Goal: Information Seeking & Learning: Learn about a topic

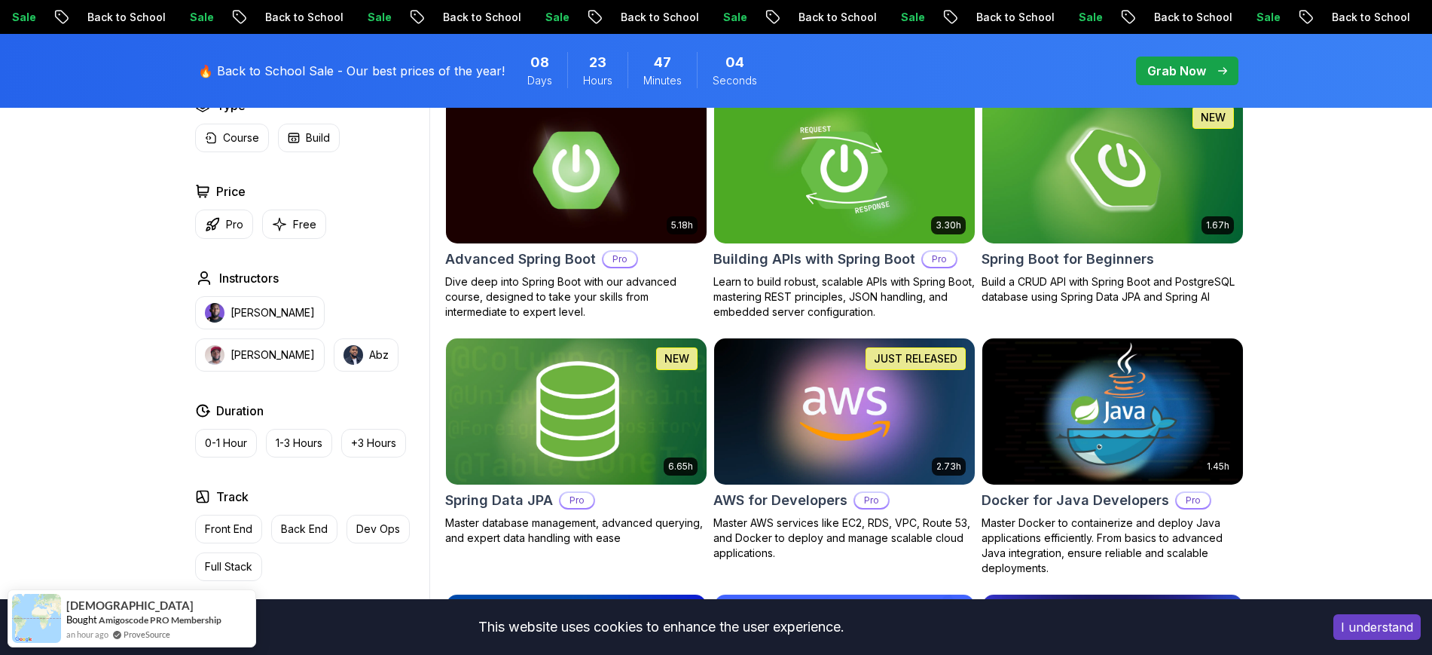
scroll to position [358, 0]
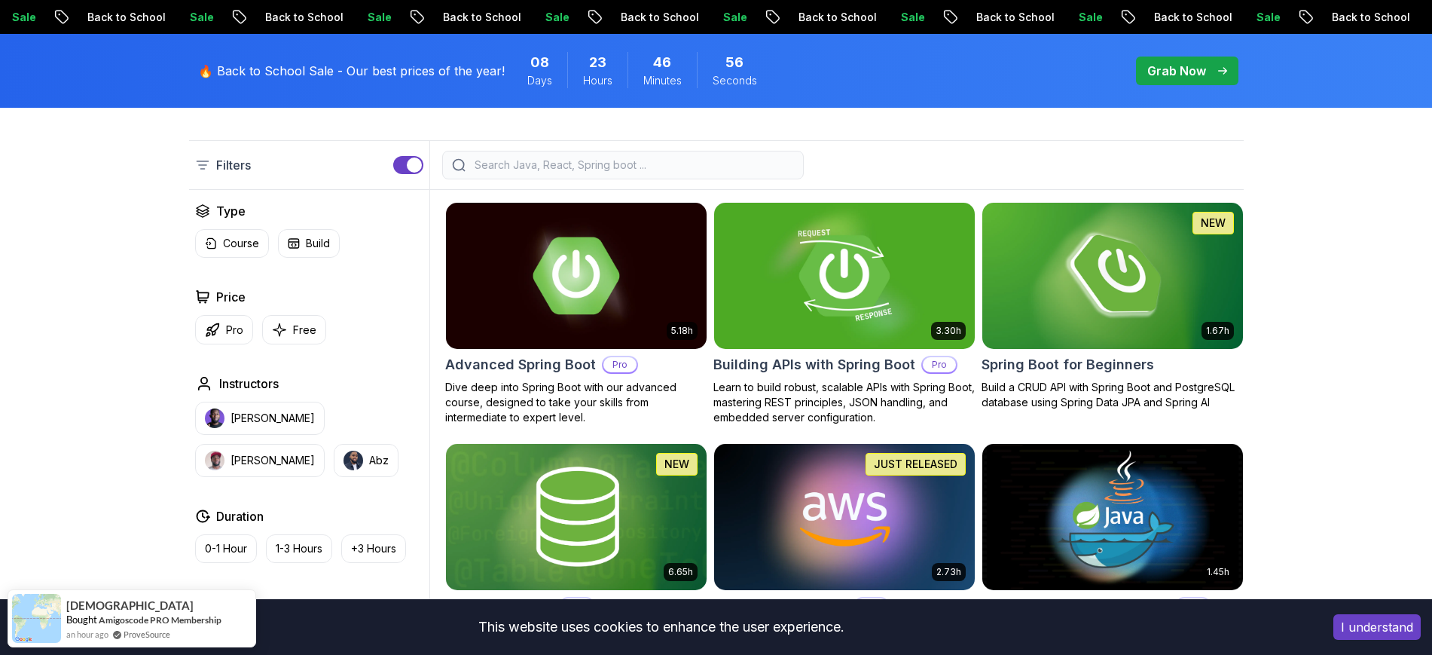
click at [1138, 273] on img at bounding box center [1112, 275] width 273 height 153
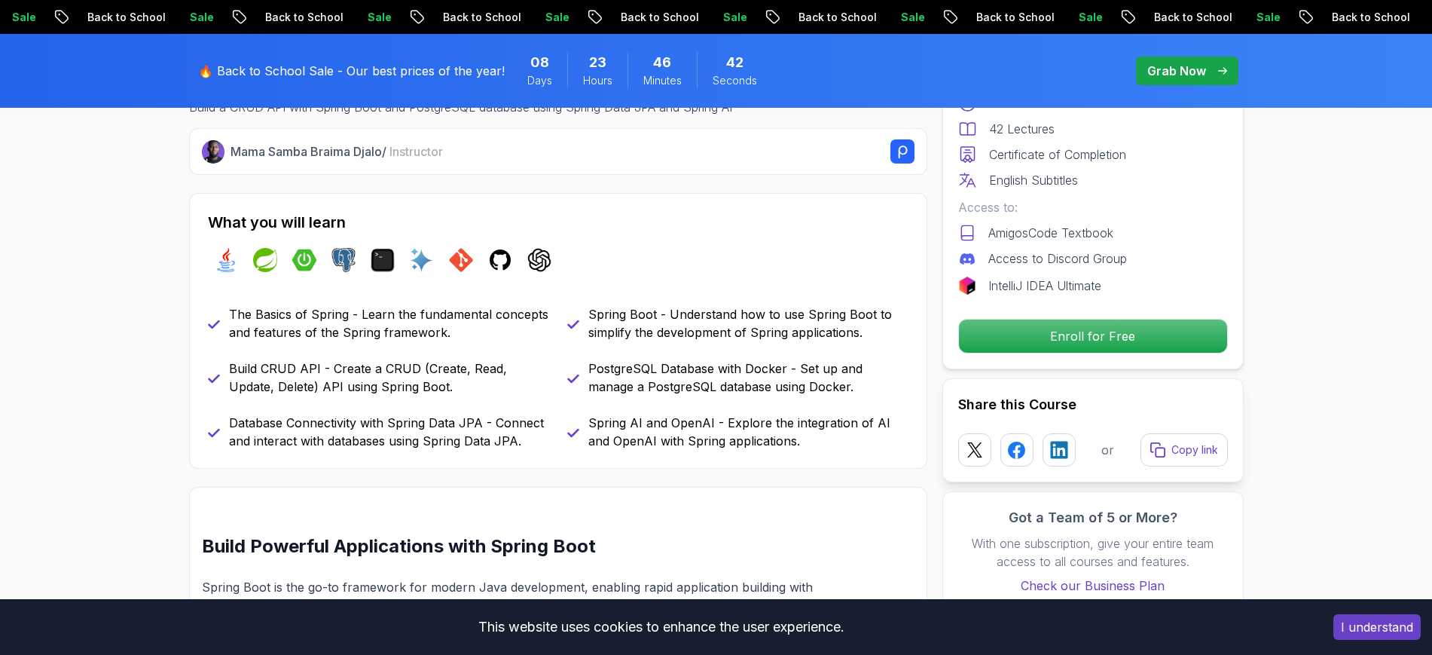
scroll to position [565, 0]
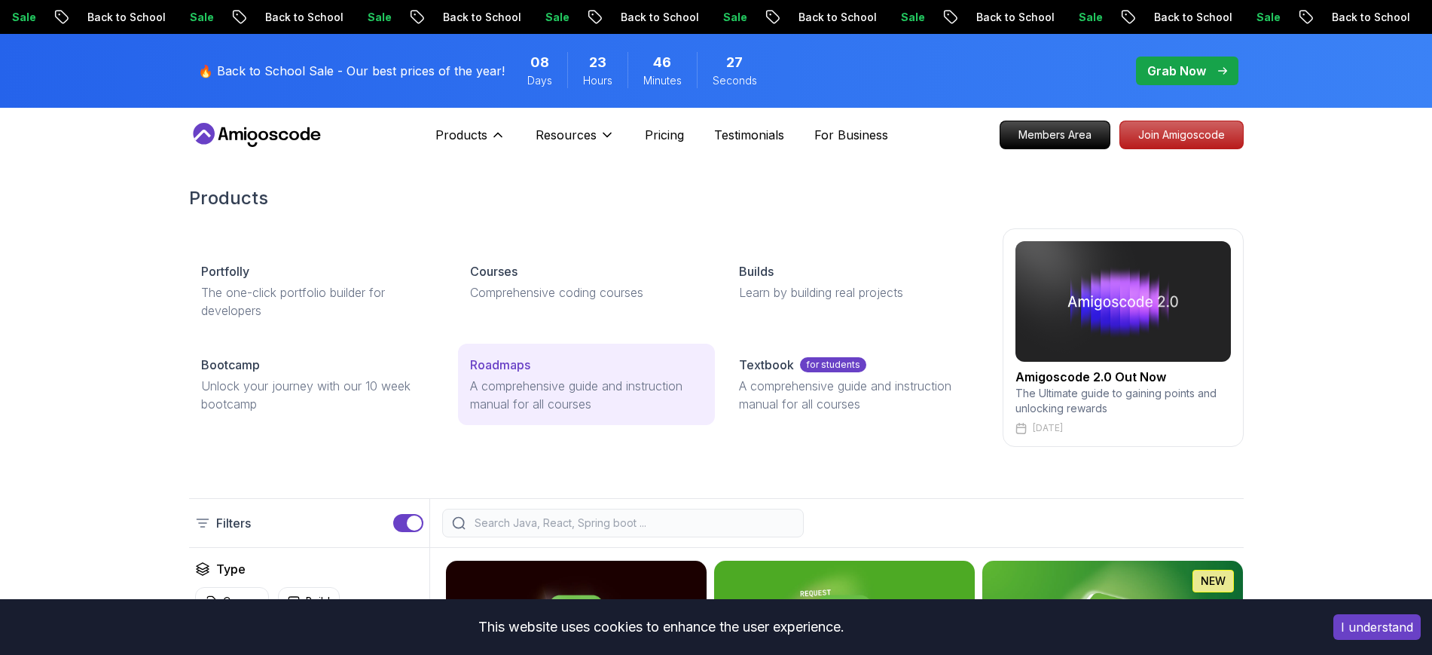
click at [532, 375] on link "Roadmaps A comprehensive guide and instruction manual for all courses" at bounding box center [586, 384] width 257 height 81
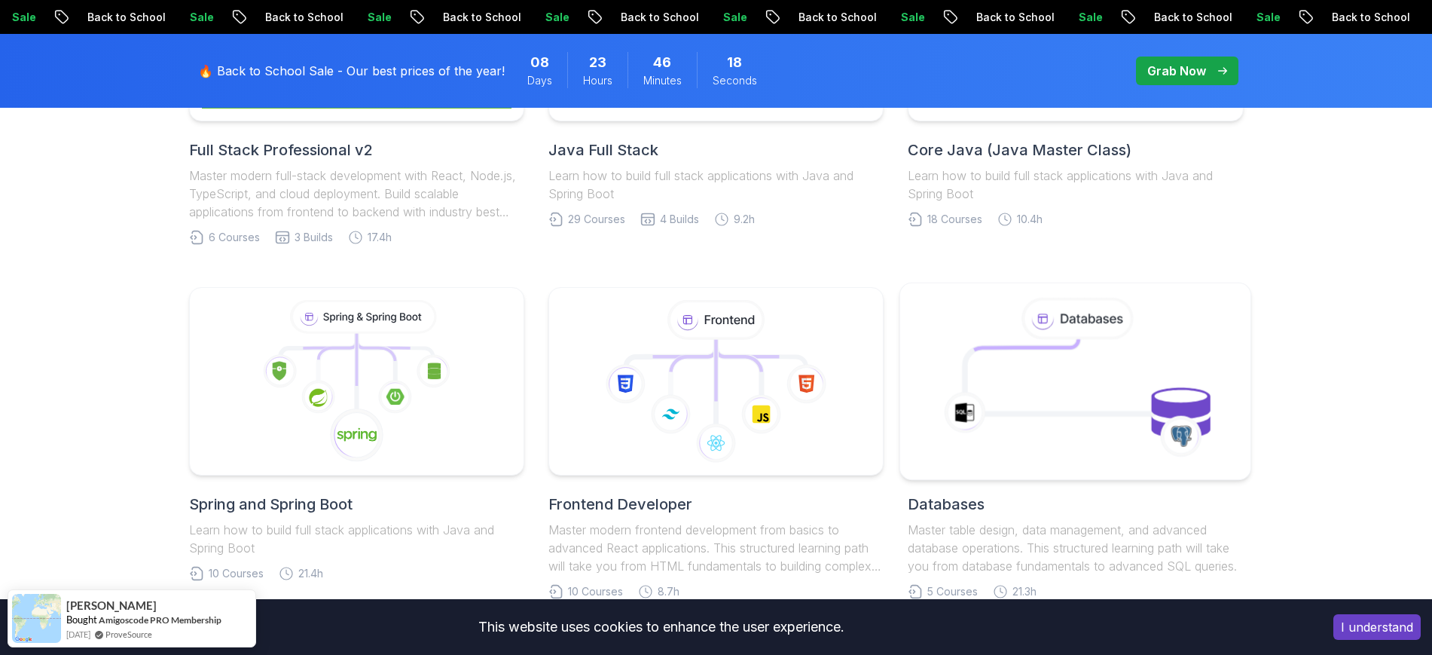
scroll to position [753, 0]
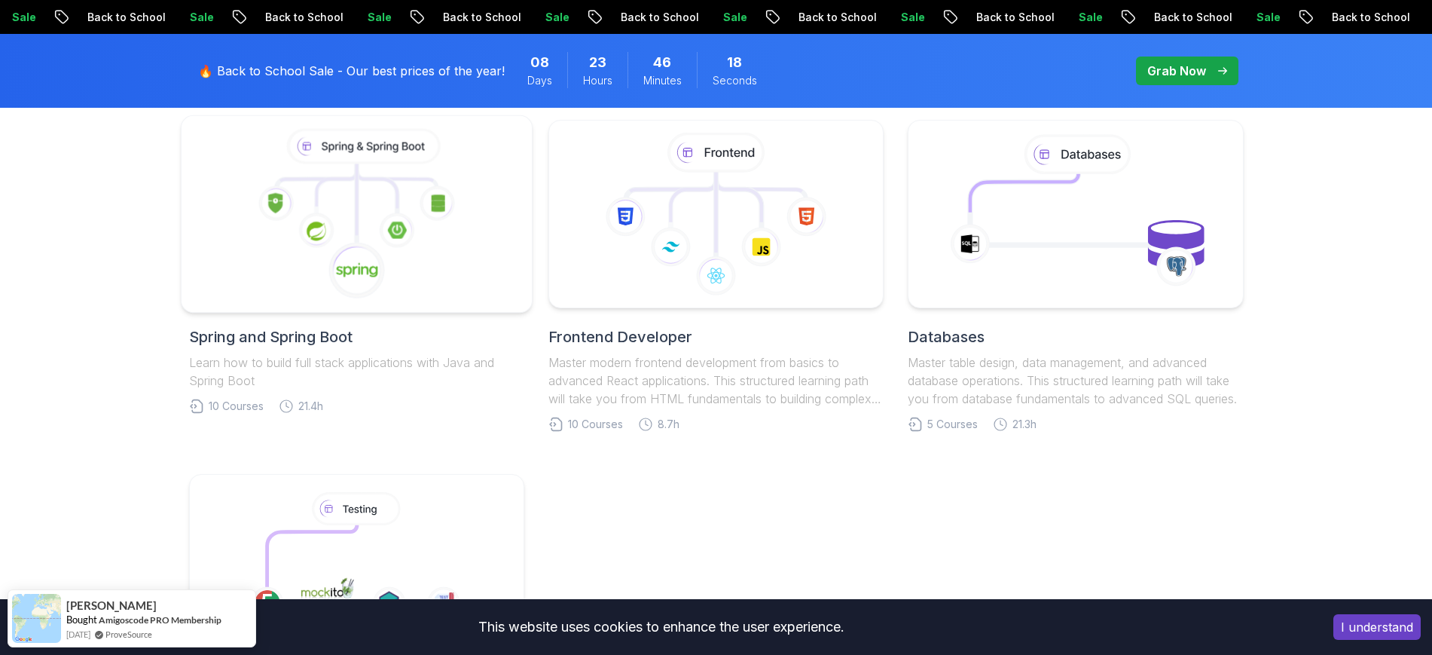
click at [463, 292] on icon at bounding box center [356, 214] width 325 height 171
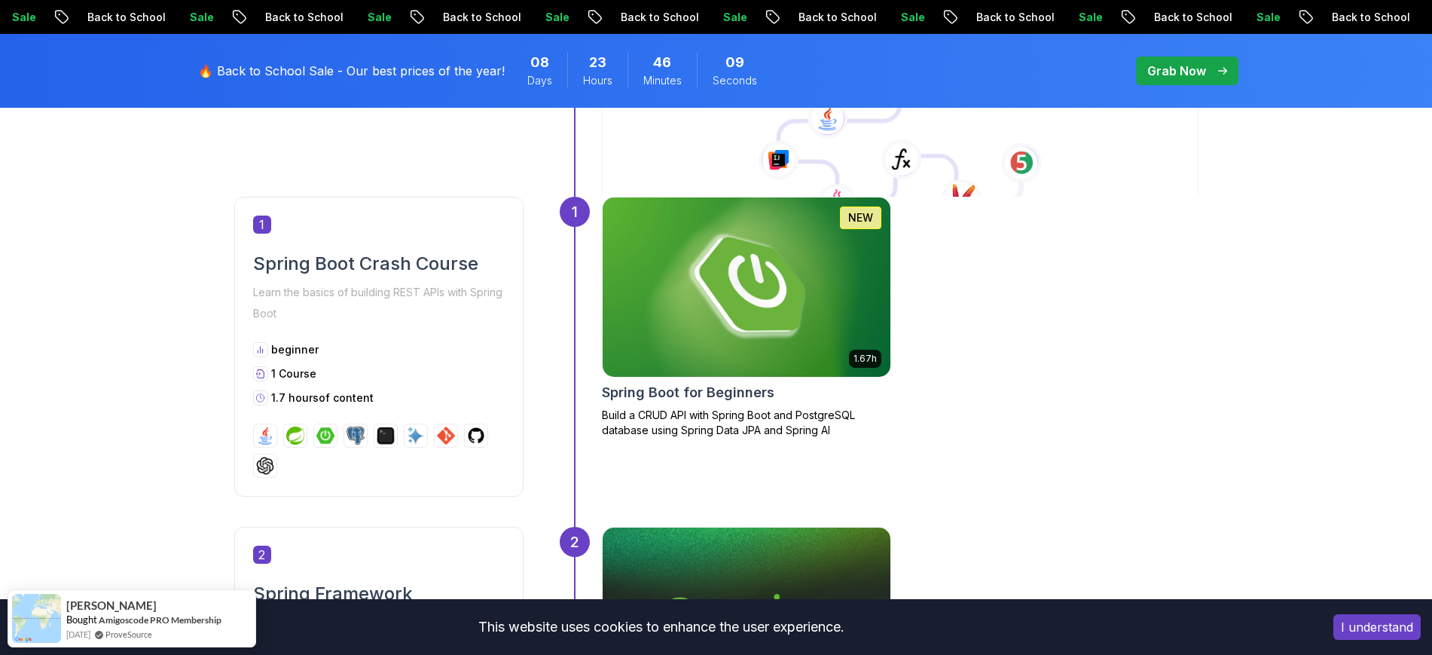
scroll to position [1036, 0]
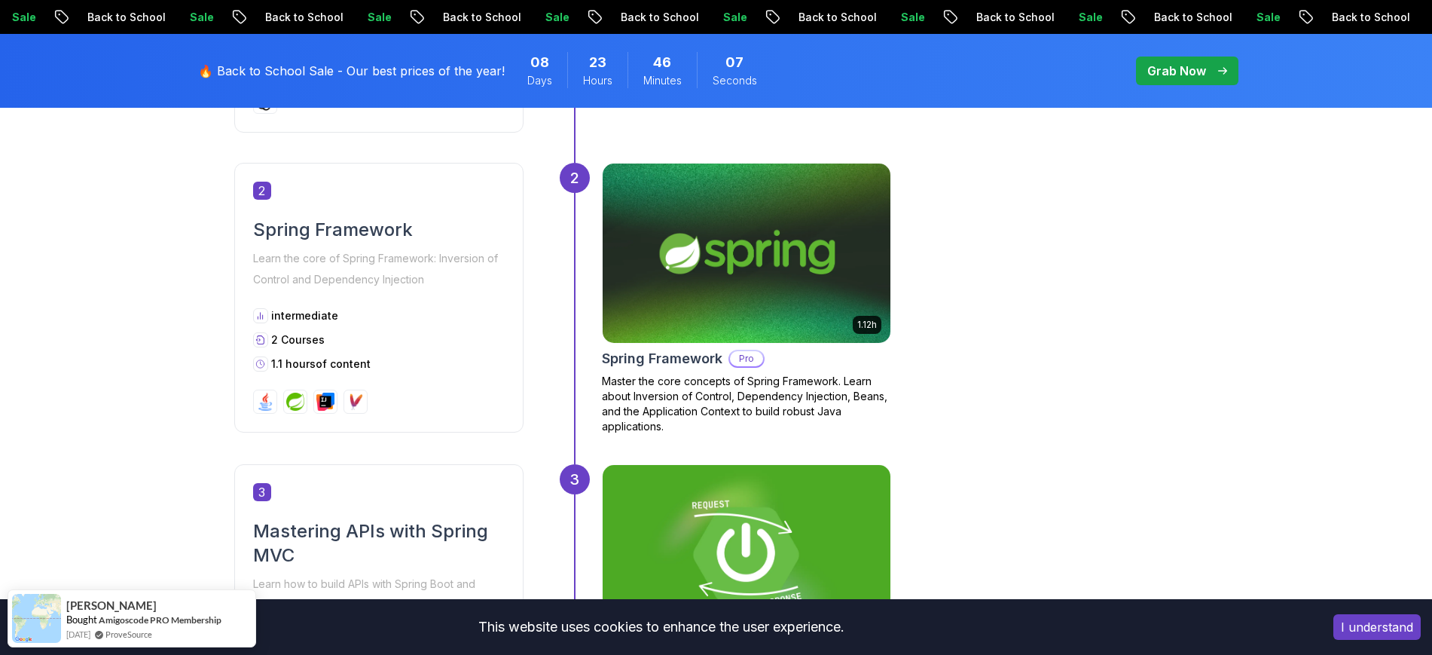
click at [635, 264] on img at bounding box center [746, 253] width 302 height 188
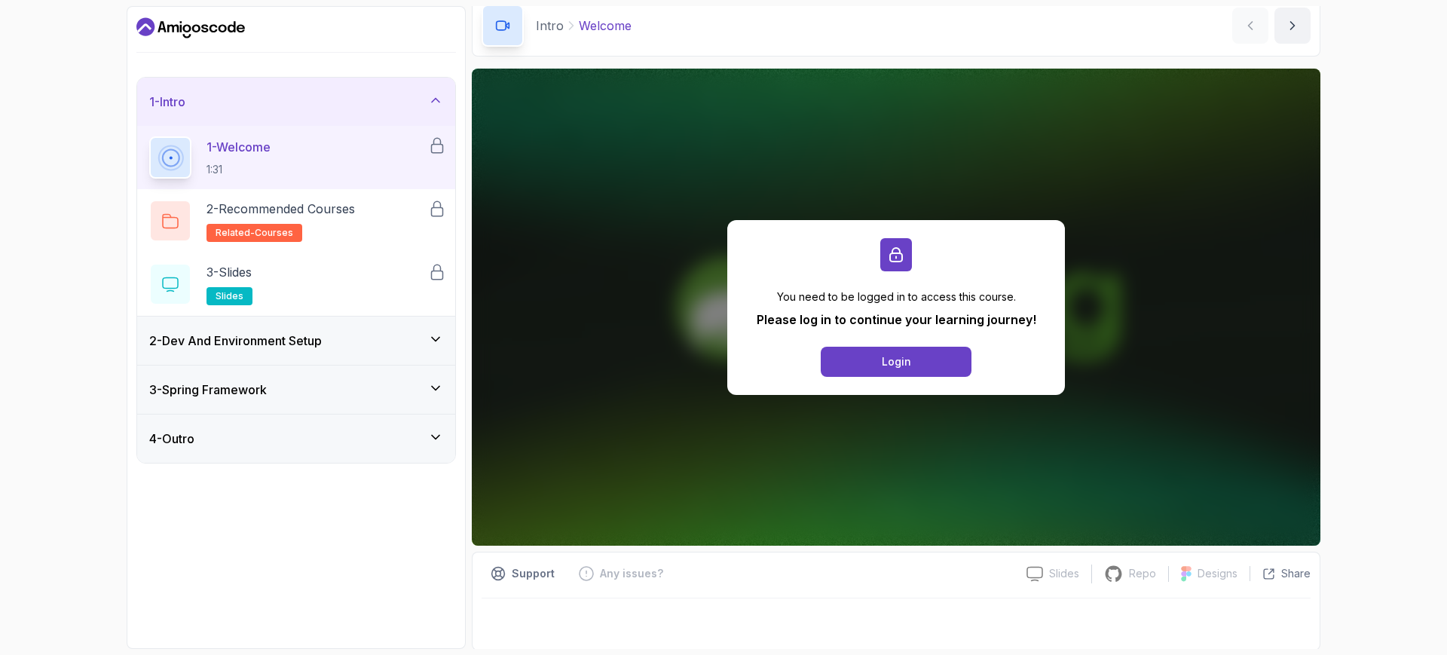
scroll to position [55, 0]
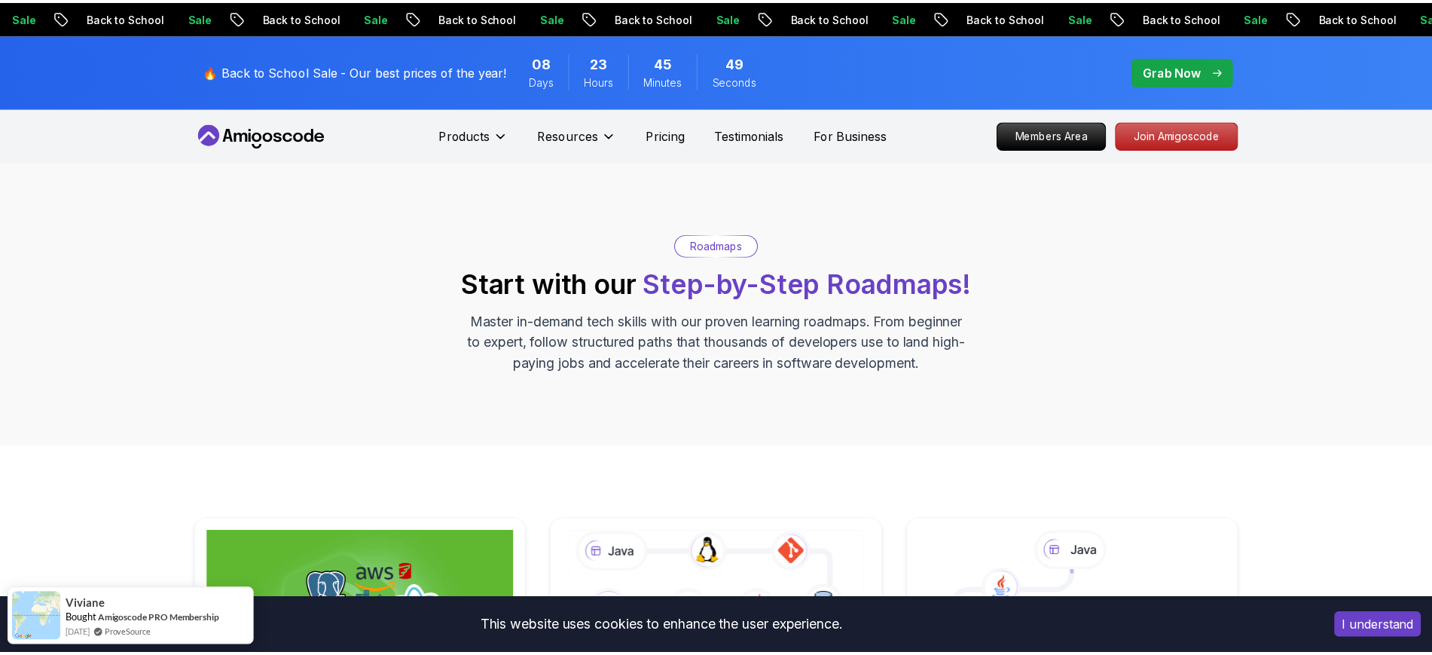
scroll to position [753, 0]
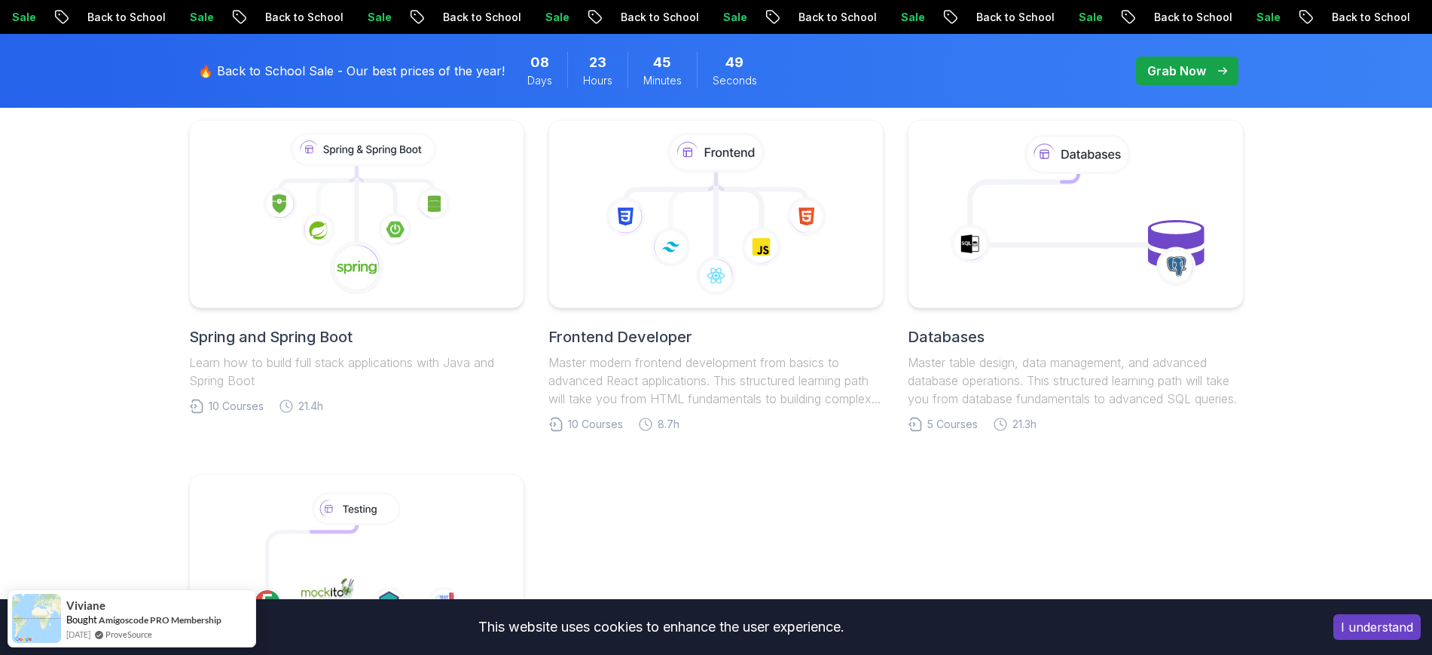
click at [81, 429] on div "Full Stack Professional v2 Master modern full-stack development with React, Nod…" at bounding box center [716, 275] width 1432 height 1165
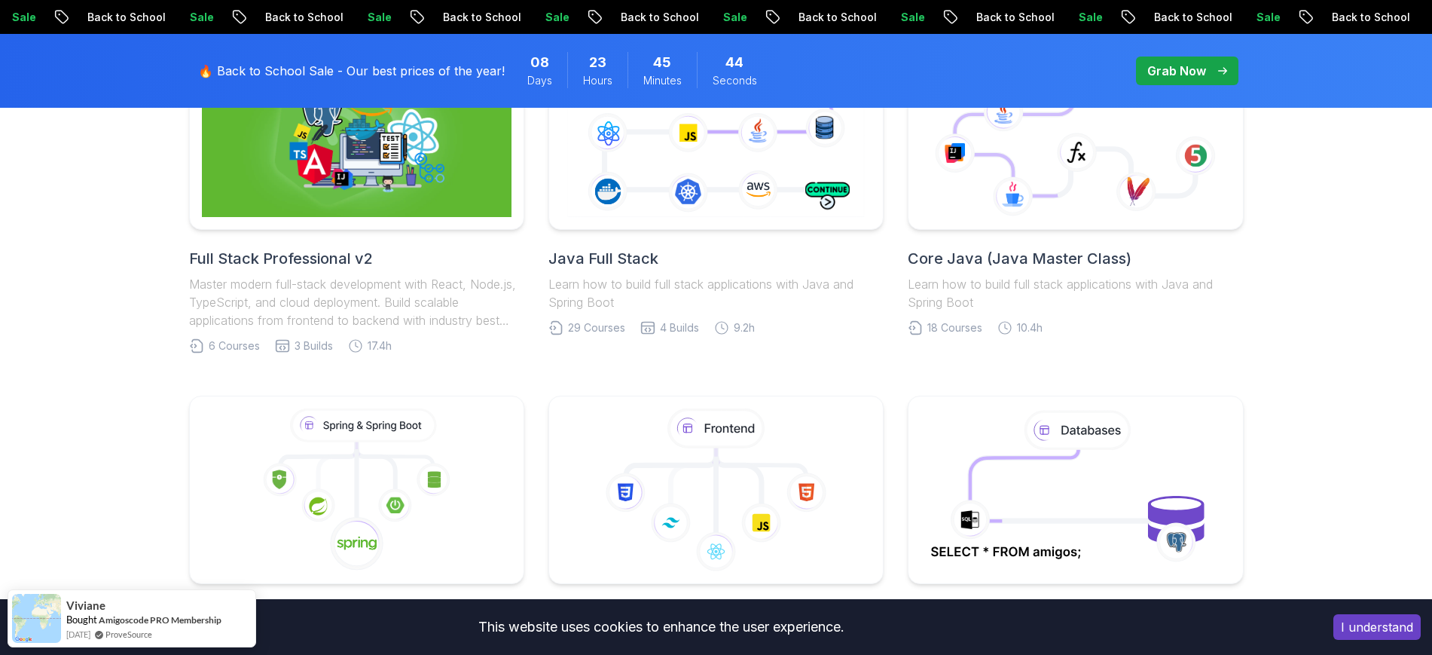
scroll to position [0, 0]
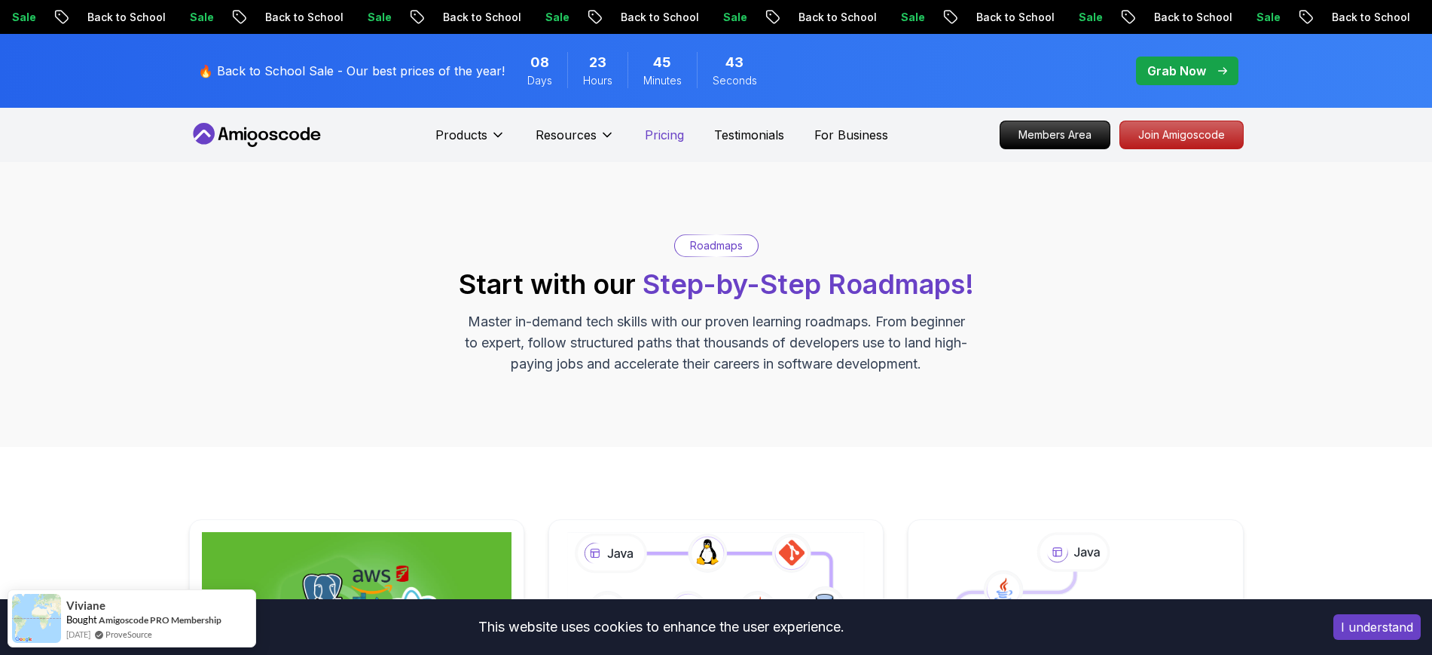
click at [681, 142] on p "Pricing" at bounding box center [664, 135] width 39 height 18
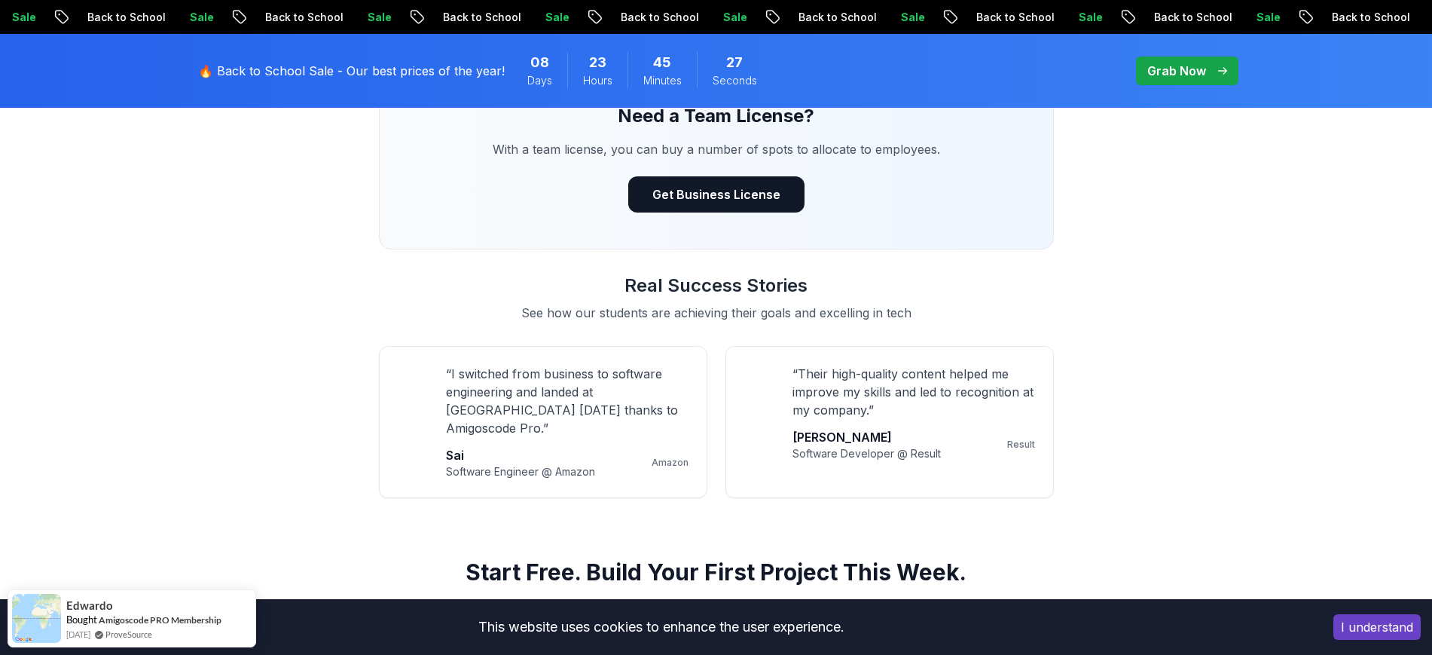
scroll to position [1224, 0]
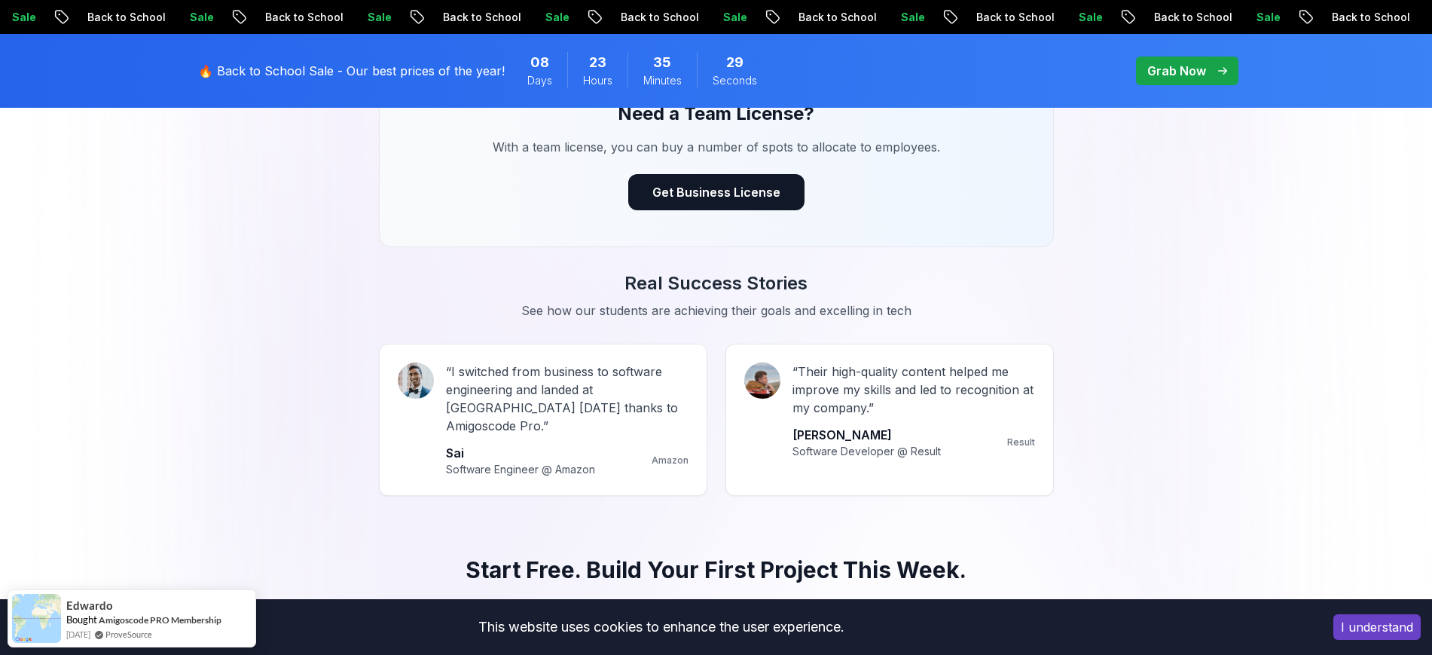
click at [243, 393] on div "Real Success Stories See how our students are achieving their goals and excelli…" at bounding box center [716, 383] width 1055 height 225
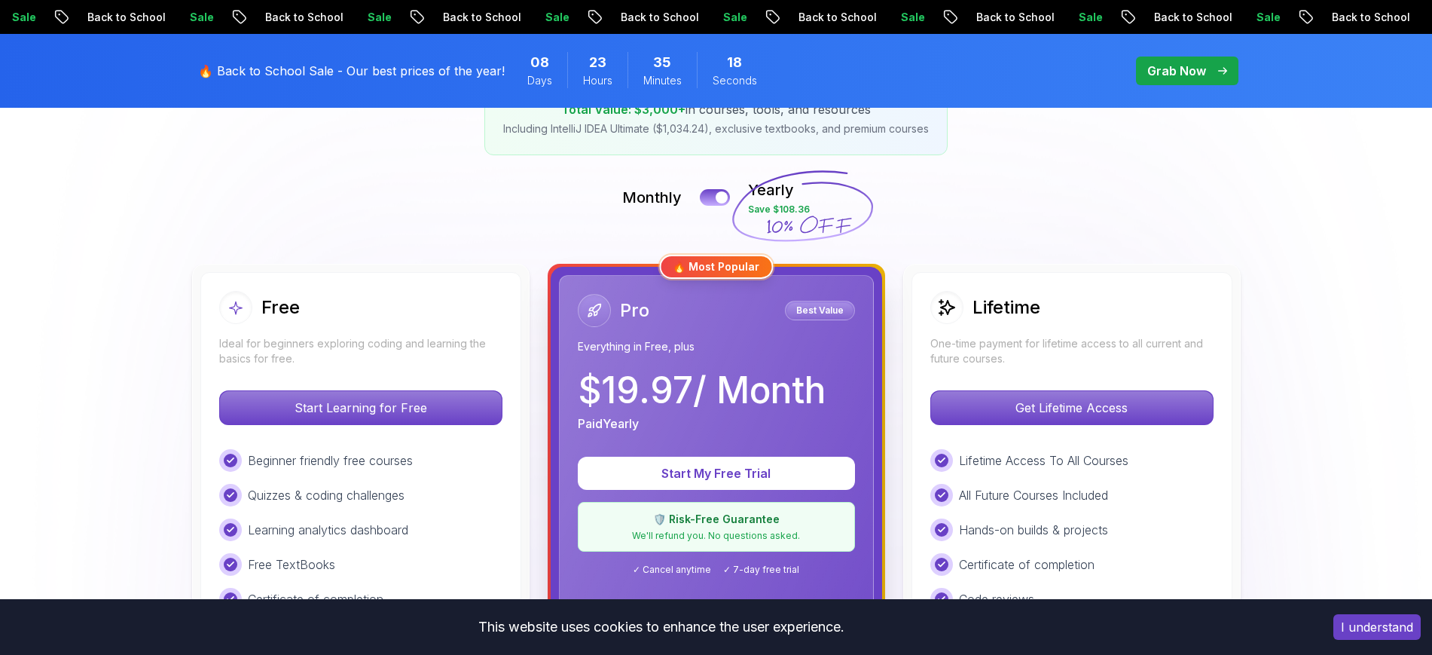
scroll to position [377, 0]
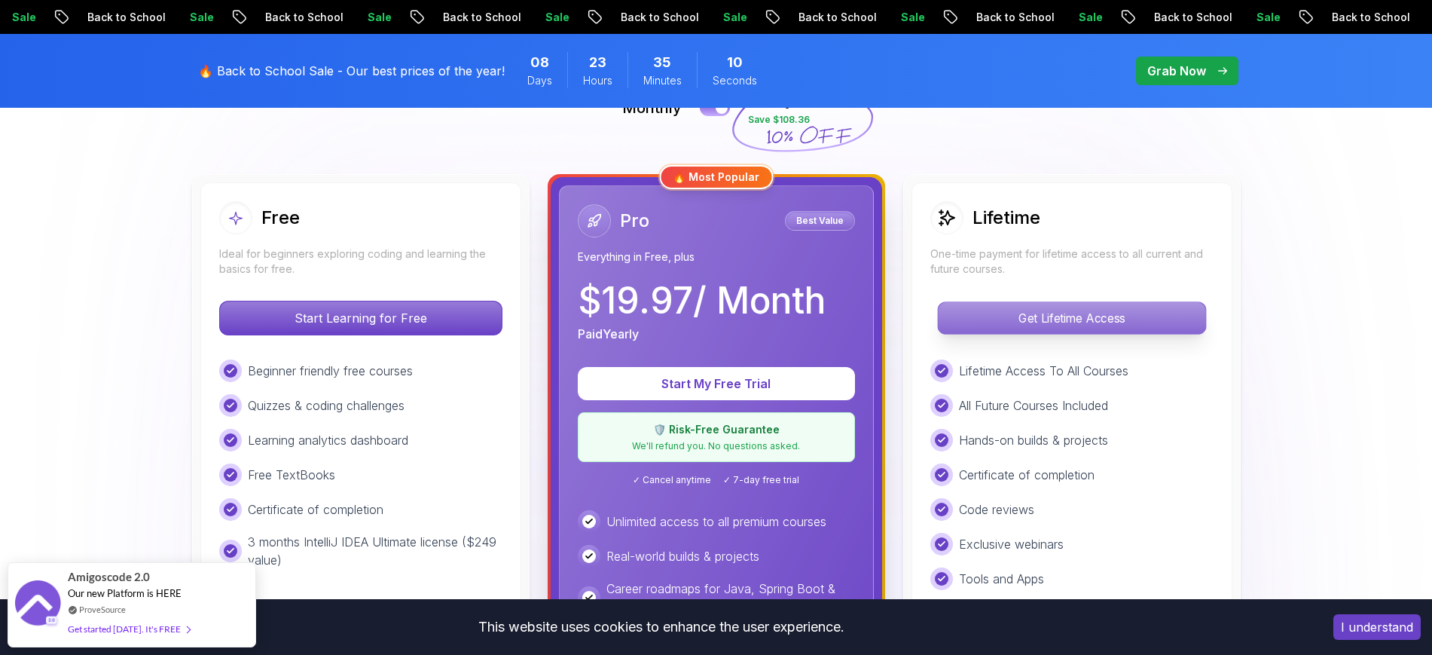
click at [1123, 324] on p "Get Lifetime Access" at bounding box center [1071, 318] width 267 height 32
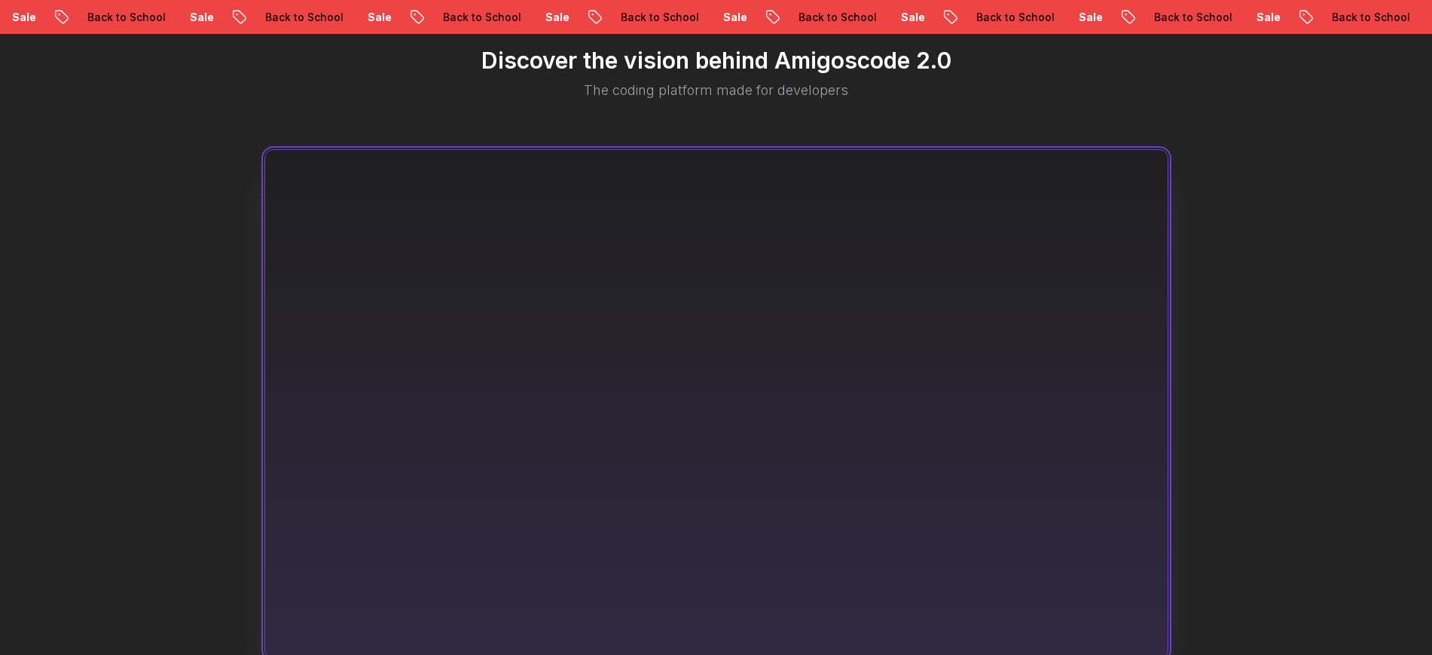
scroll to position [1601, 0]
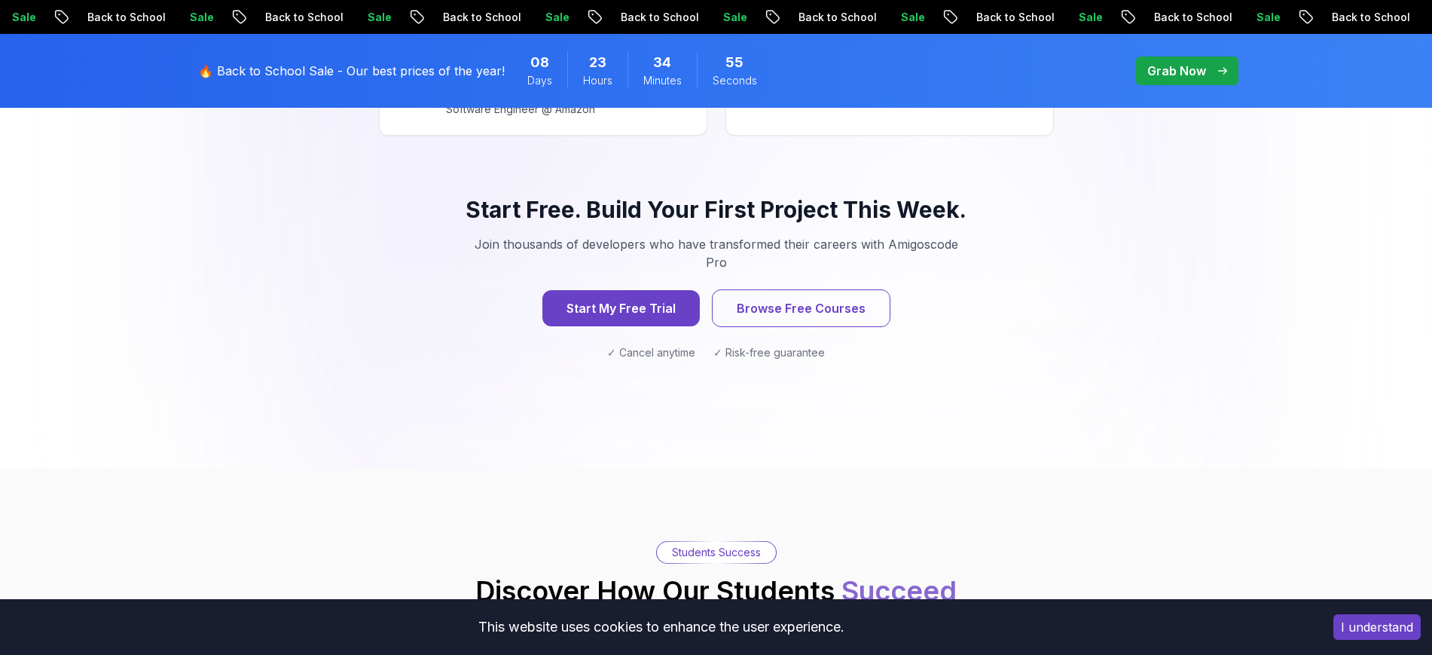
scroll to position [377, 0]
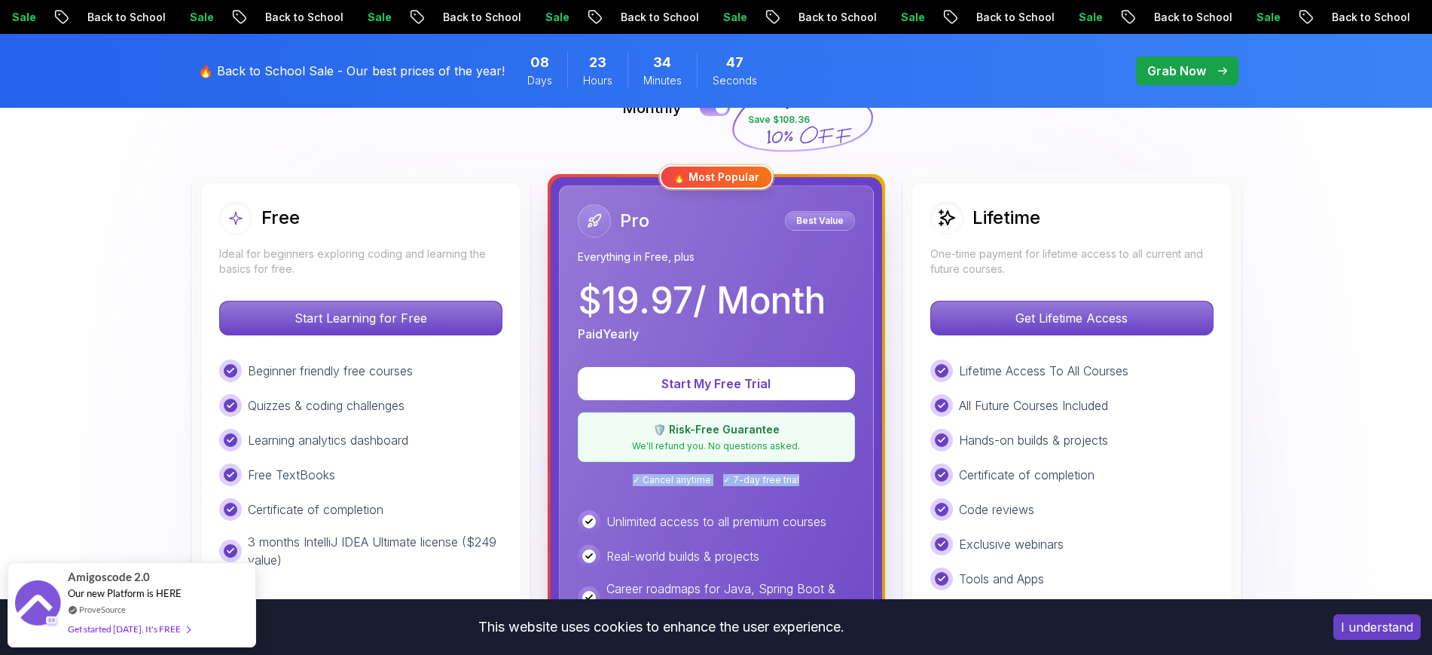
drag, startPoint x: 810, startPoint y: 481, endPoint x: 576, endPoint y: 477, distance: 234.3
click at [576, 477] on div "Pro Best Value Everything in Free, plus $ 19.97 / Month Paid Yearly Start My Fr…" at bounding box center [716, 531] width 315 height 692
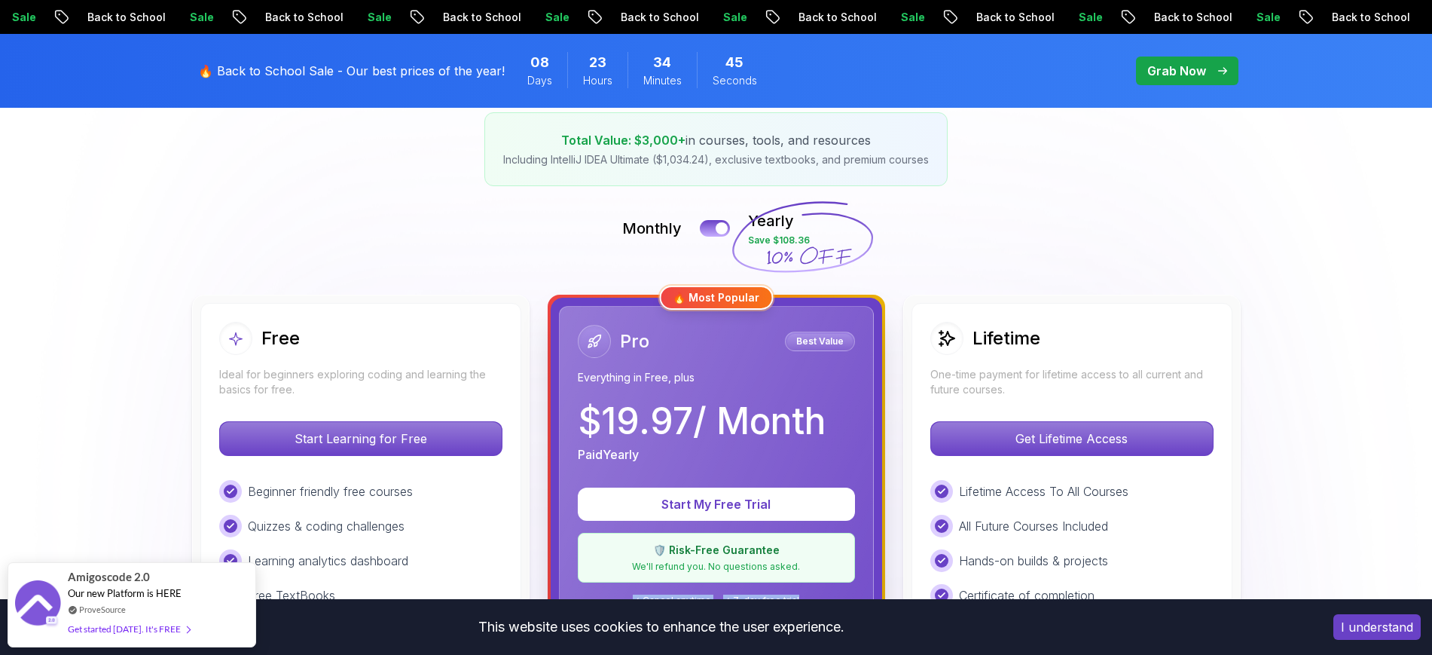
scroll to position [0, 0]
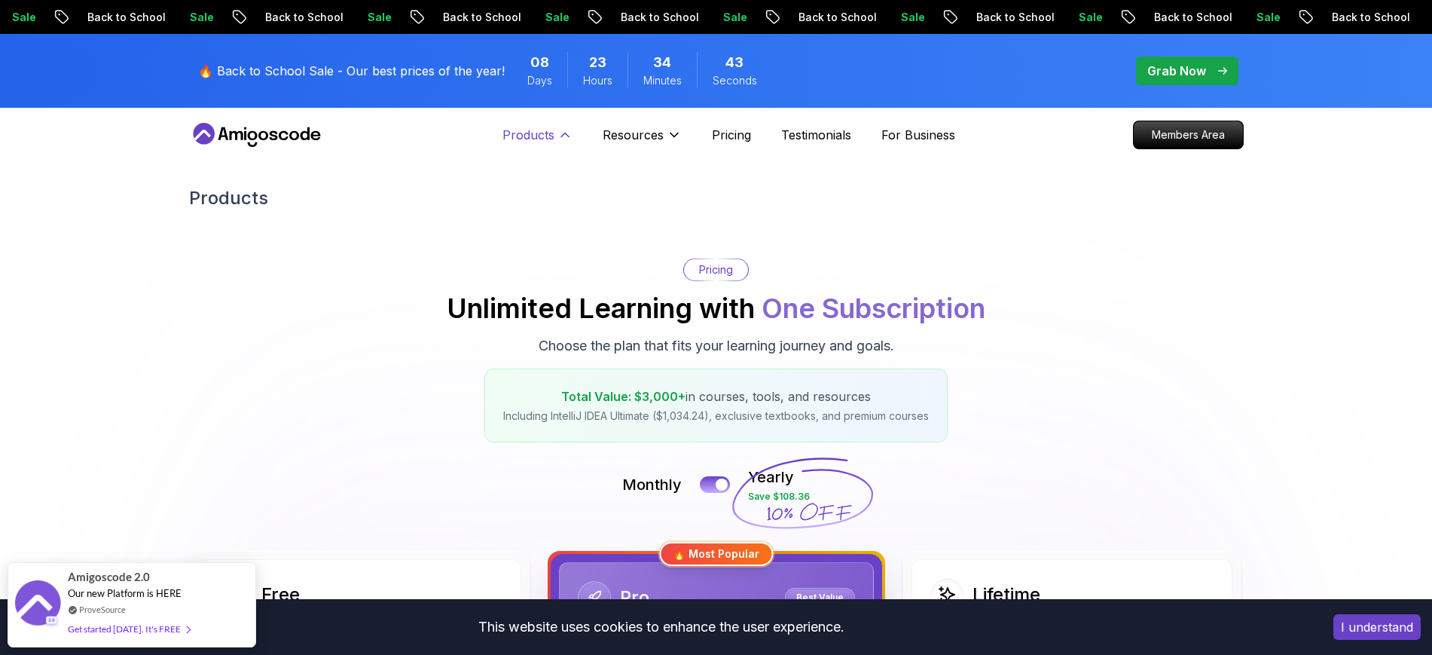
click at [527, 129] on p "Products" at bounding box center [529, 135] width 52 height 18
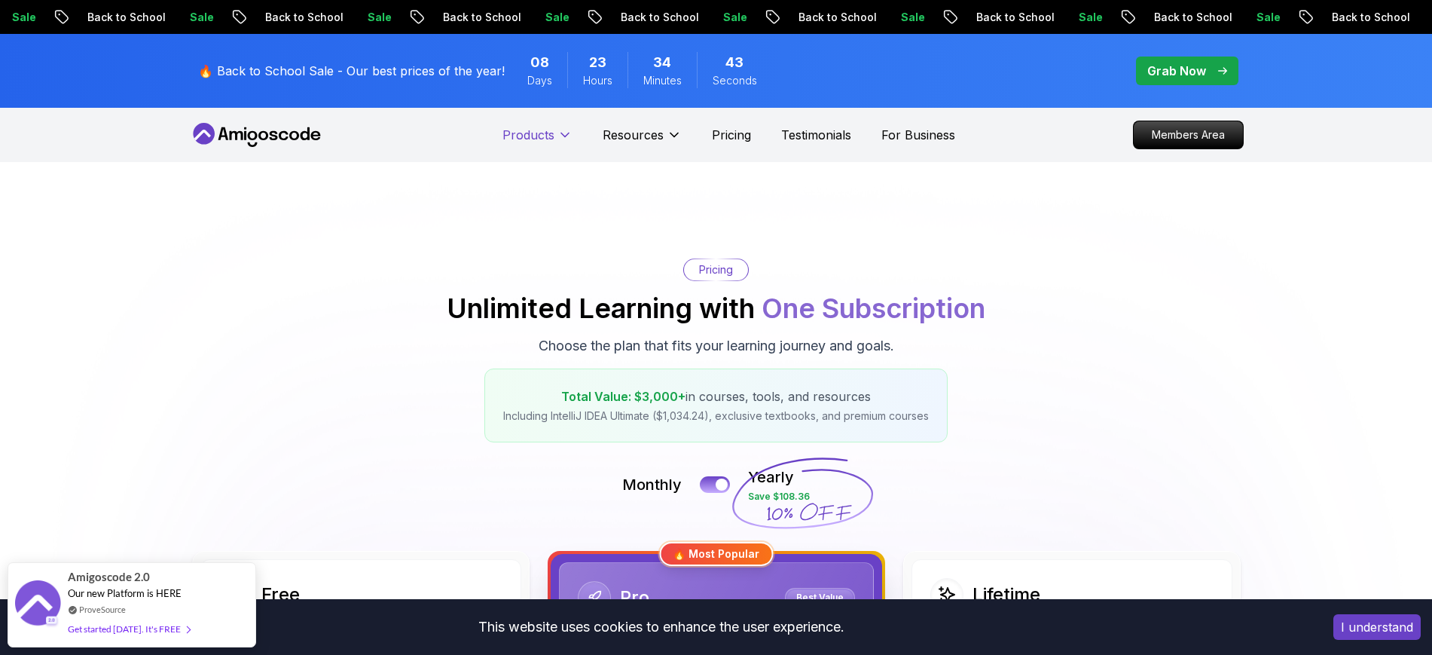
click at [530, 139] on p "Products" at bounding box center [529, 135] width 52 height 18
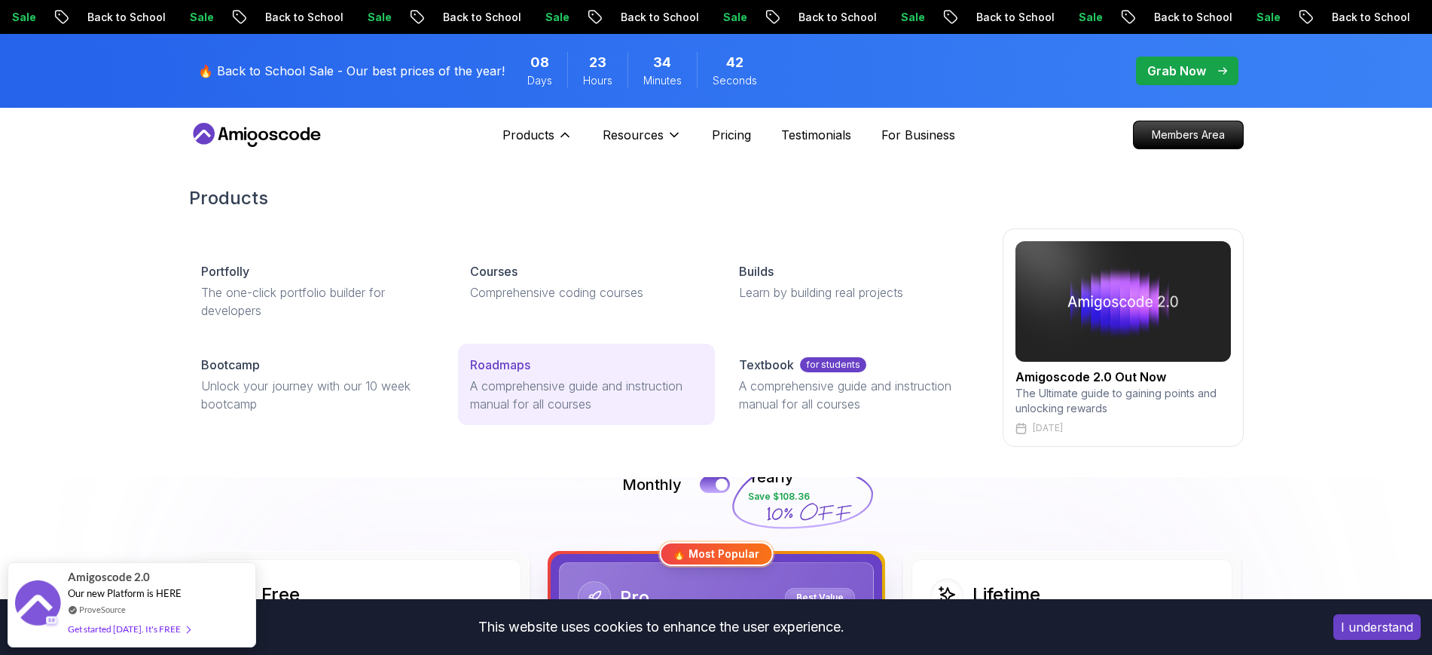
click at [503, 402] on p "A comprehensive guide and instruction manual for all courses" at bounding box center [586, 395] width 233 height 36
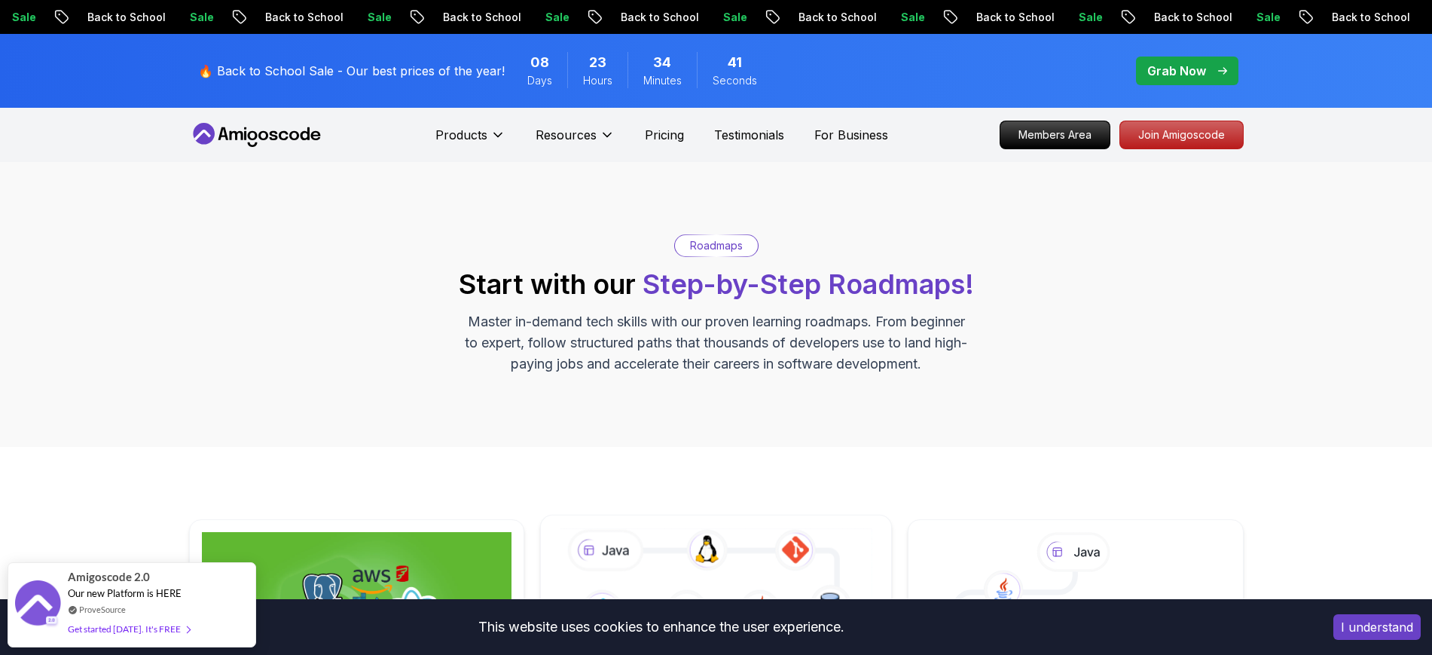
click at [725, 523] on icon at bounding box center [716, 612] width 319 height 177
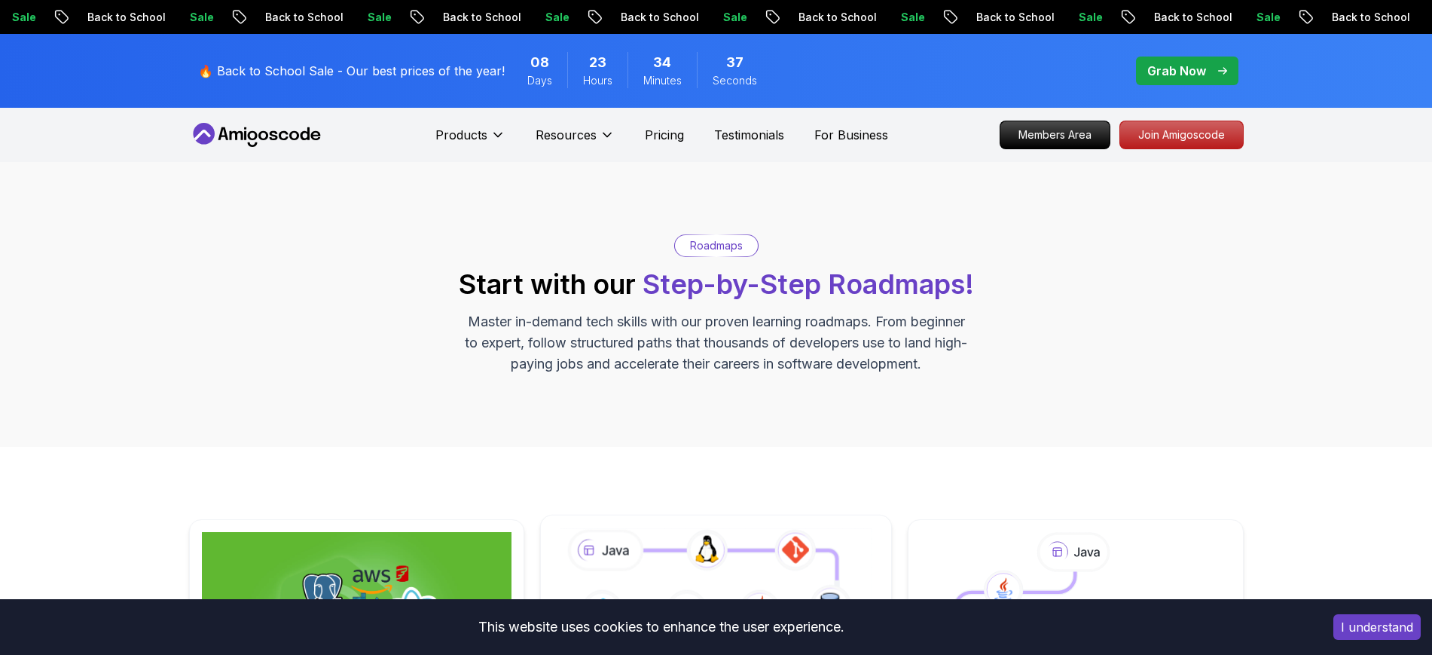
scroll to position [377, 0]
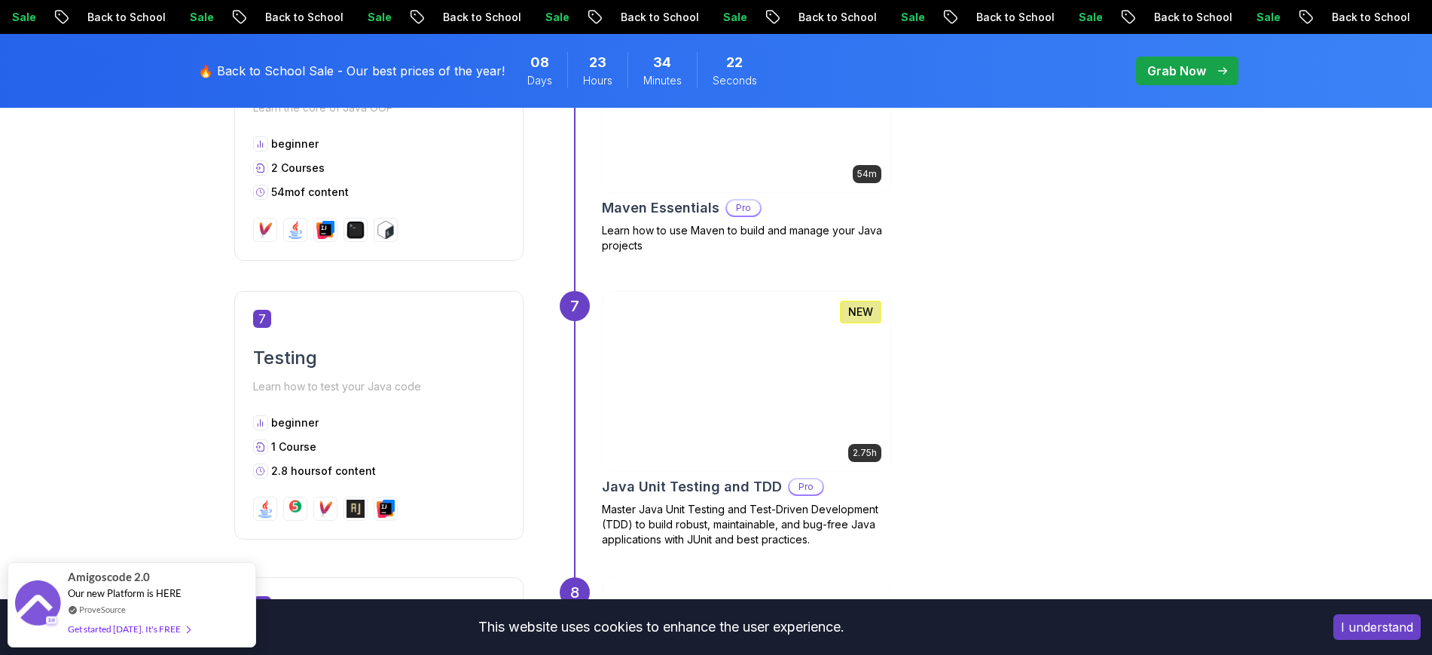
scroll to position [2543, 0]
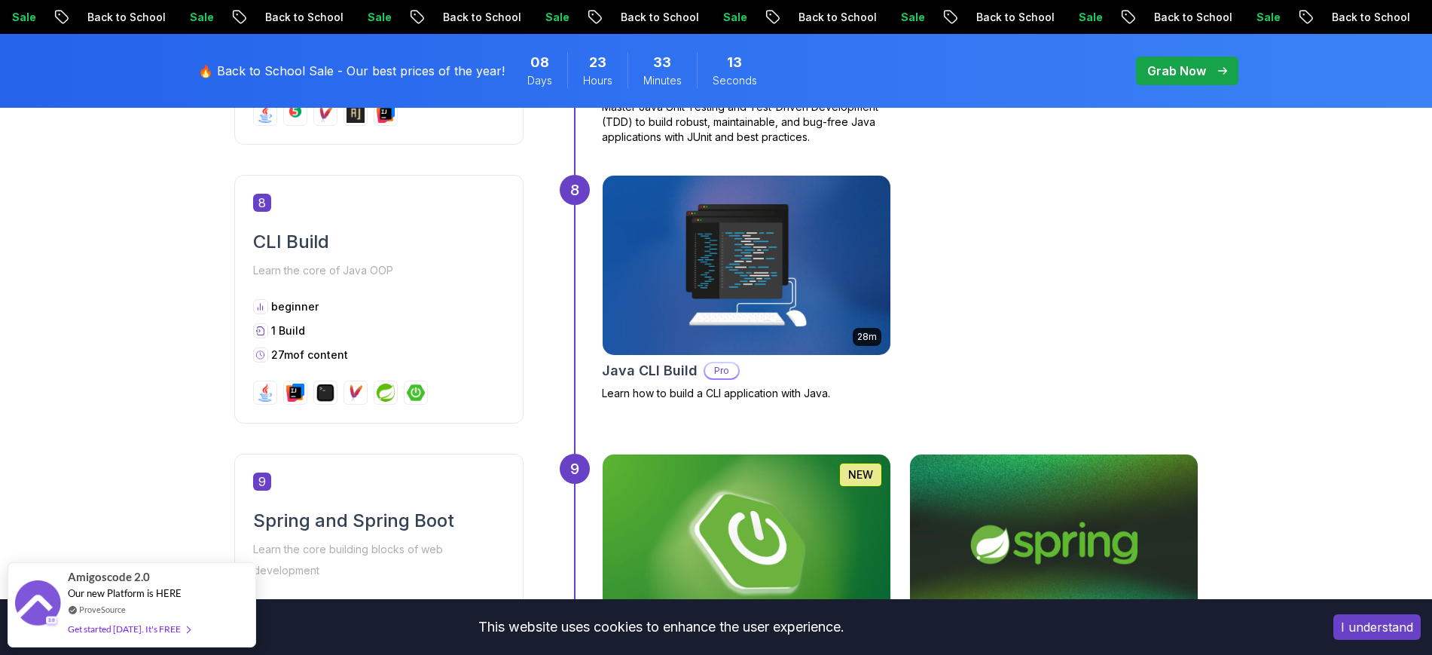
click at [1197, 134] on div "2.75h NEW Java Unit Testing and TDD Pro Master Java Unit Testing and Test-Drive…" at bounding box center [900, 16] width 597 height 256
